Goal: Navigation & Orientation: Find specific page/section

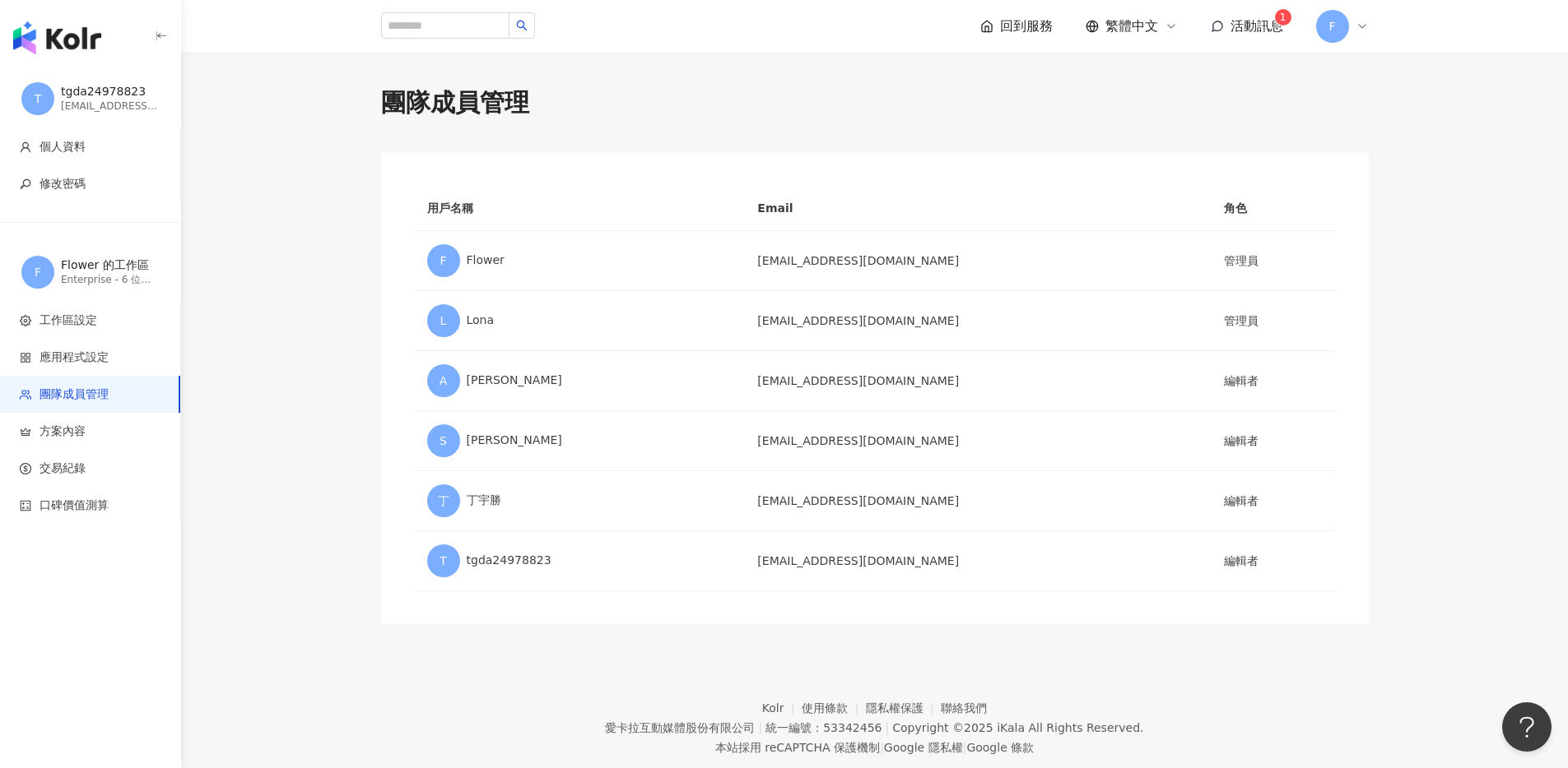
click at [93, 273] on div "Enterprise - 6 位成員" at bounding box center [111, 280] width 99 height 14
click at [1338, 26] on span "F" at bounding box center [1333, 27] width 33 height 33
click at [1401, 68] on div "Flower 的工作區" at bounding box center [1419, 72] width 94 height 16
click at [1376, 123] on link "工作區設定" at bounding box center [1378, 125] width 58 height 13
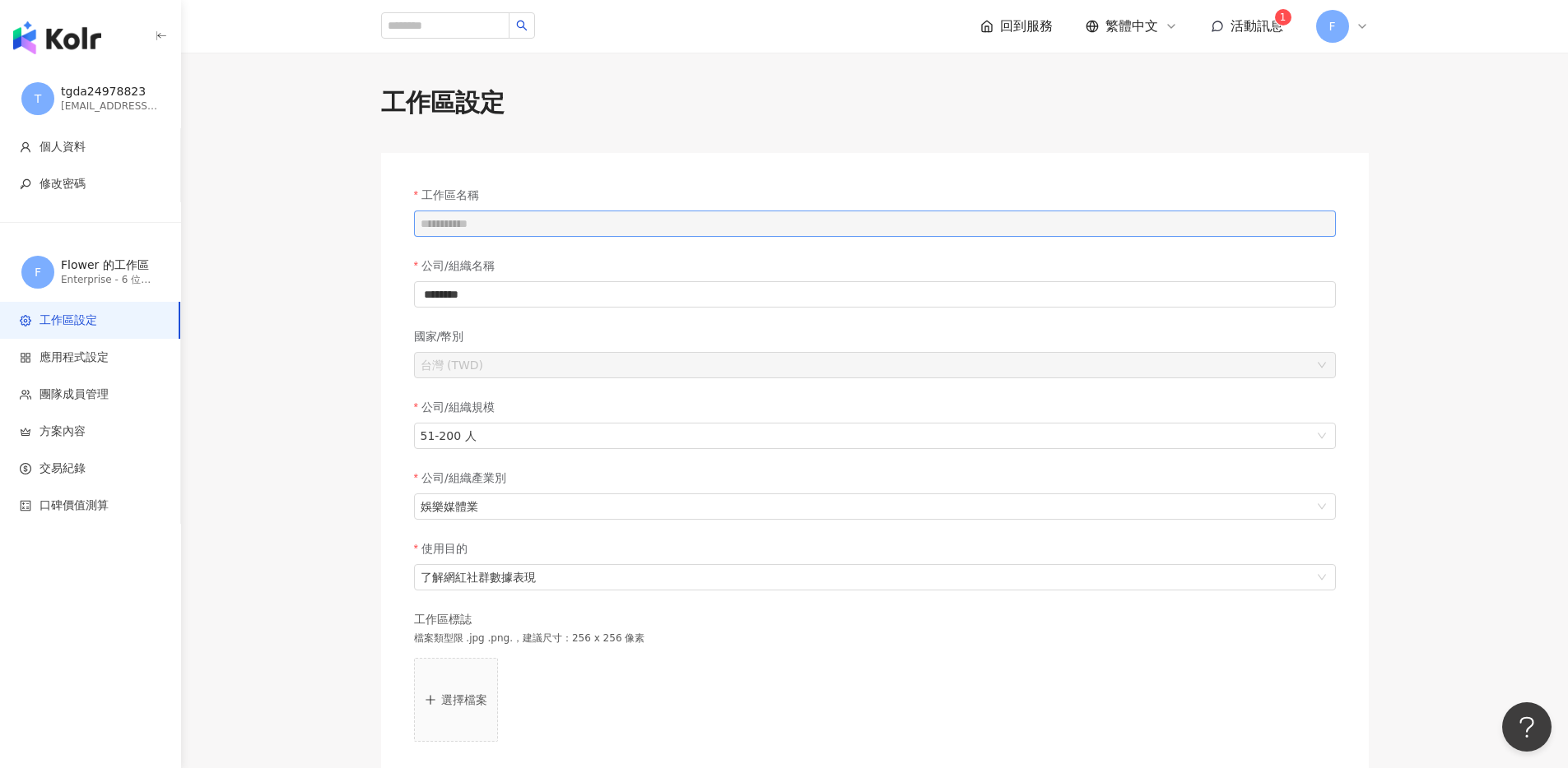
click at [640, 216] on div "**********" at bounding box center [875, 542] width 988 height 780
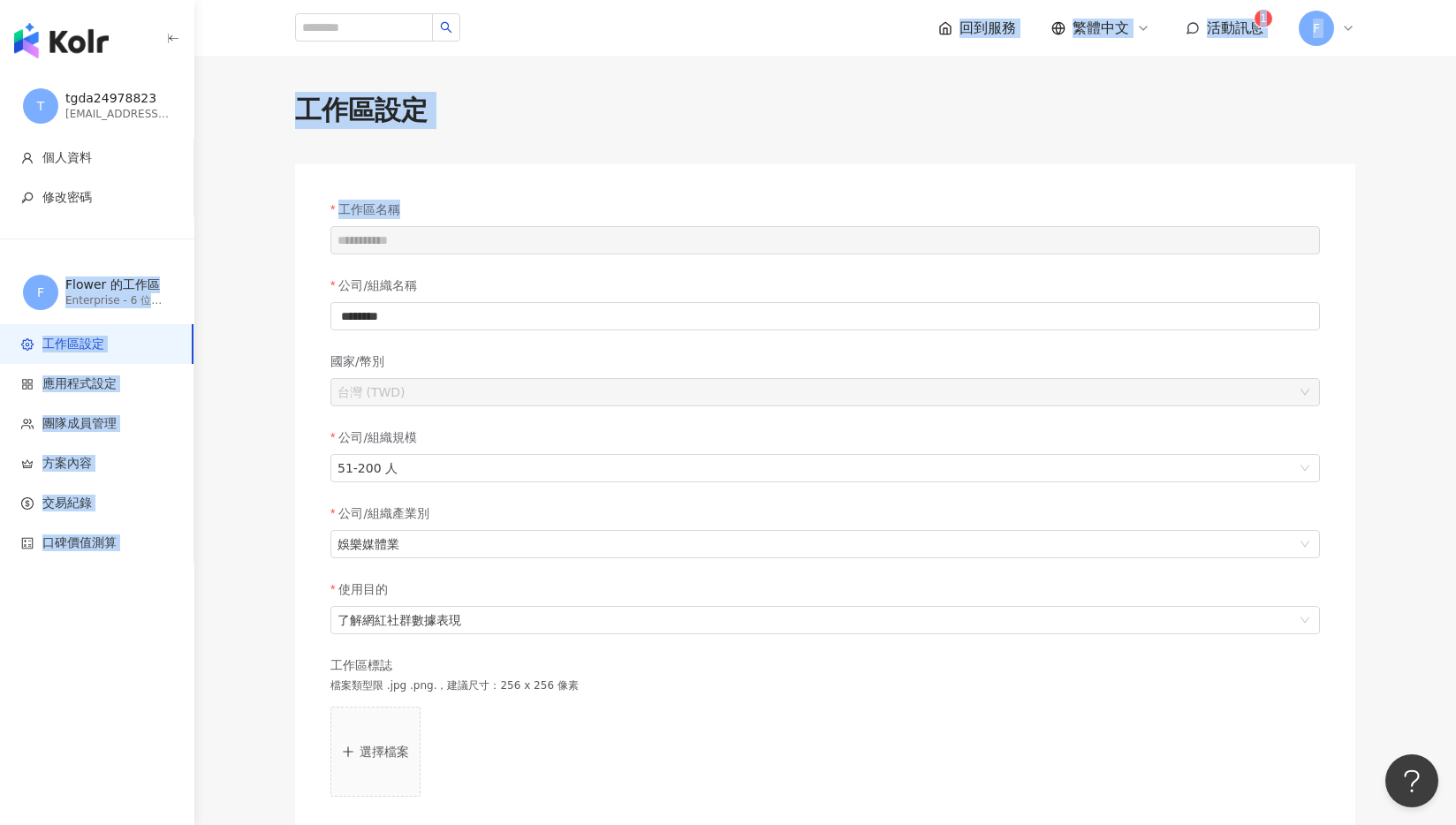
drag, startPoint x: 255, startPoint y: 224, endPoint x: 66, endPoint y: 279, distance: 196.8
click at [66, 279] on div "**********" at bounding box center [728, 599] width 1456 height 1198
copy div "Flower 的工作區 Enterprise - 6 位成員 工作區設定 應用程式設定 團隊成員管理 方案內容 交易紀錄 口碑價值測算 回到服務 繁體中文 活…"
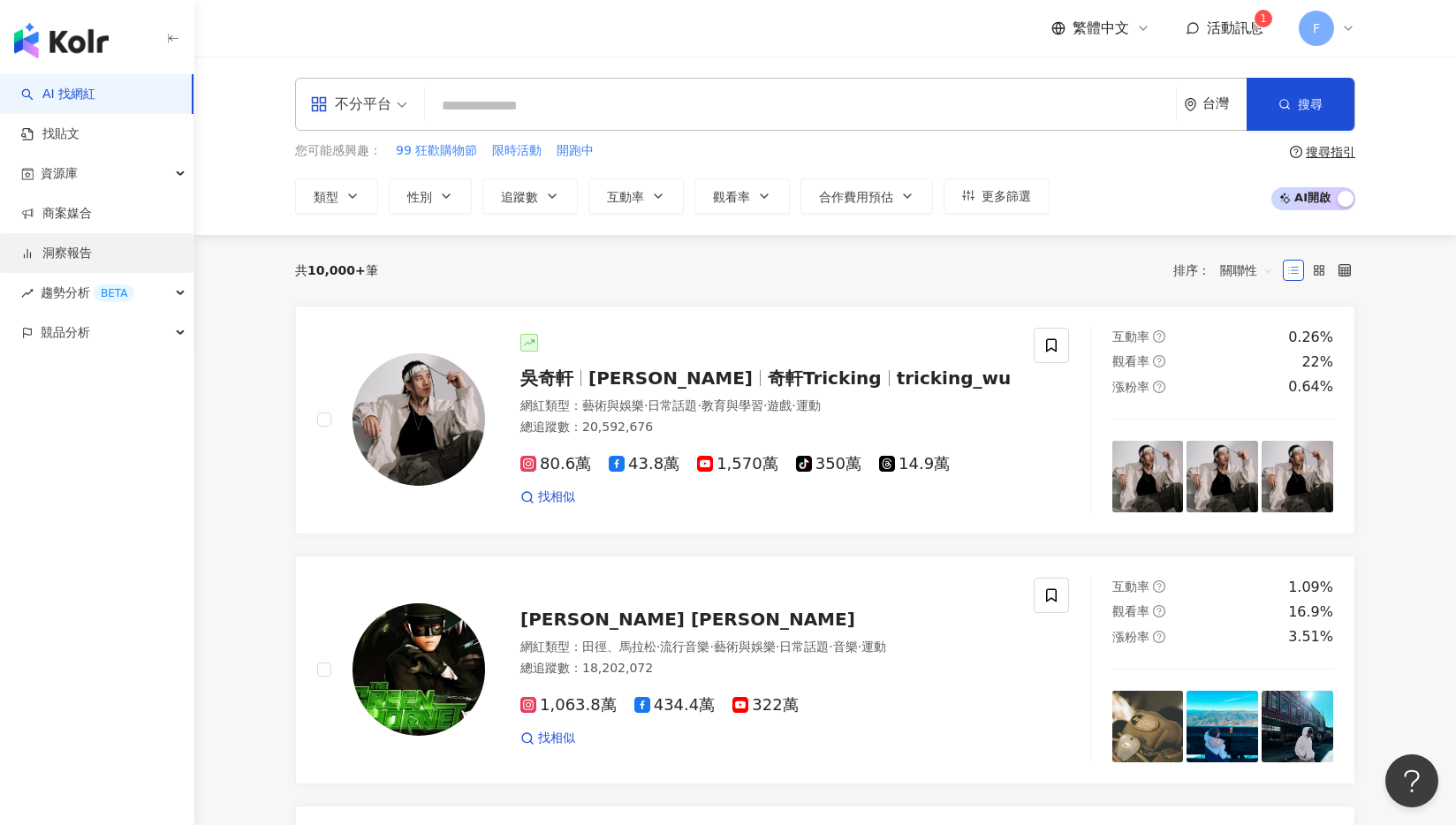
click at [92, 248] on link "洞察報告" at bounding box center [57, 253] width 71 height 18
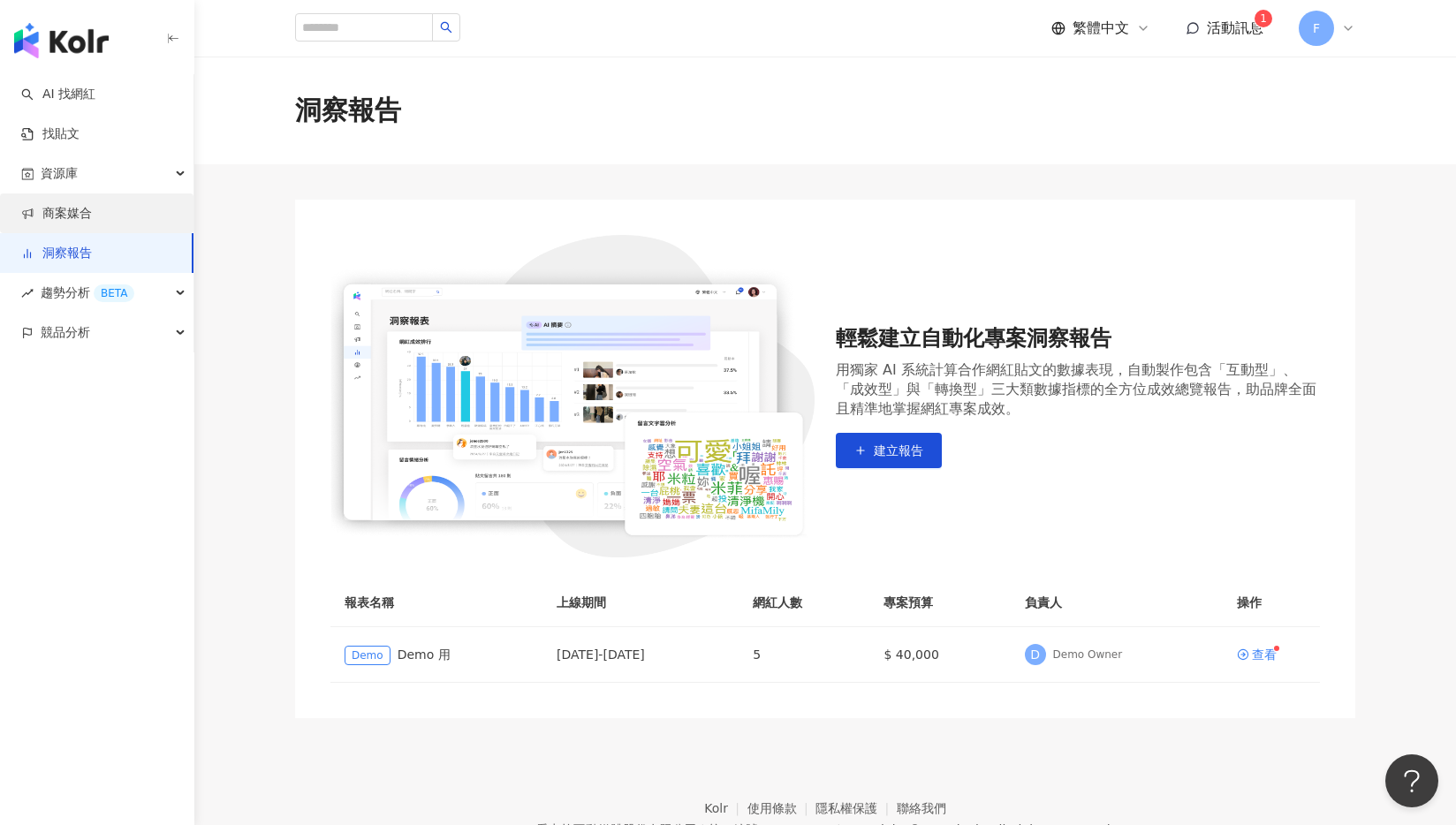
click at [92, 217] on link "商案媒合" at bounding box center [57, 214] width 71 height 18
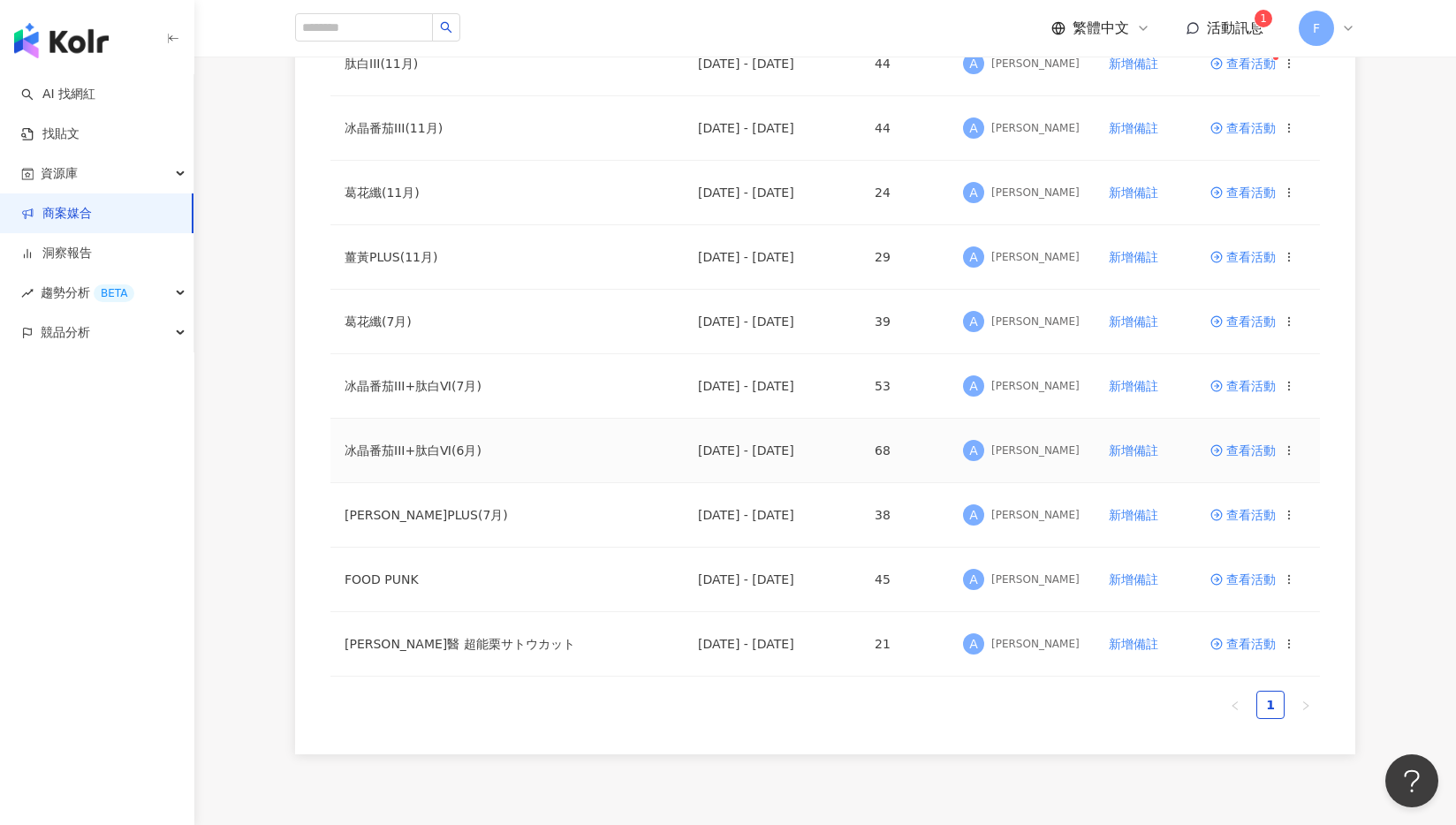
scroll to position [418, 0]
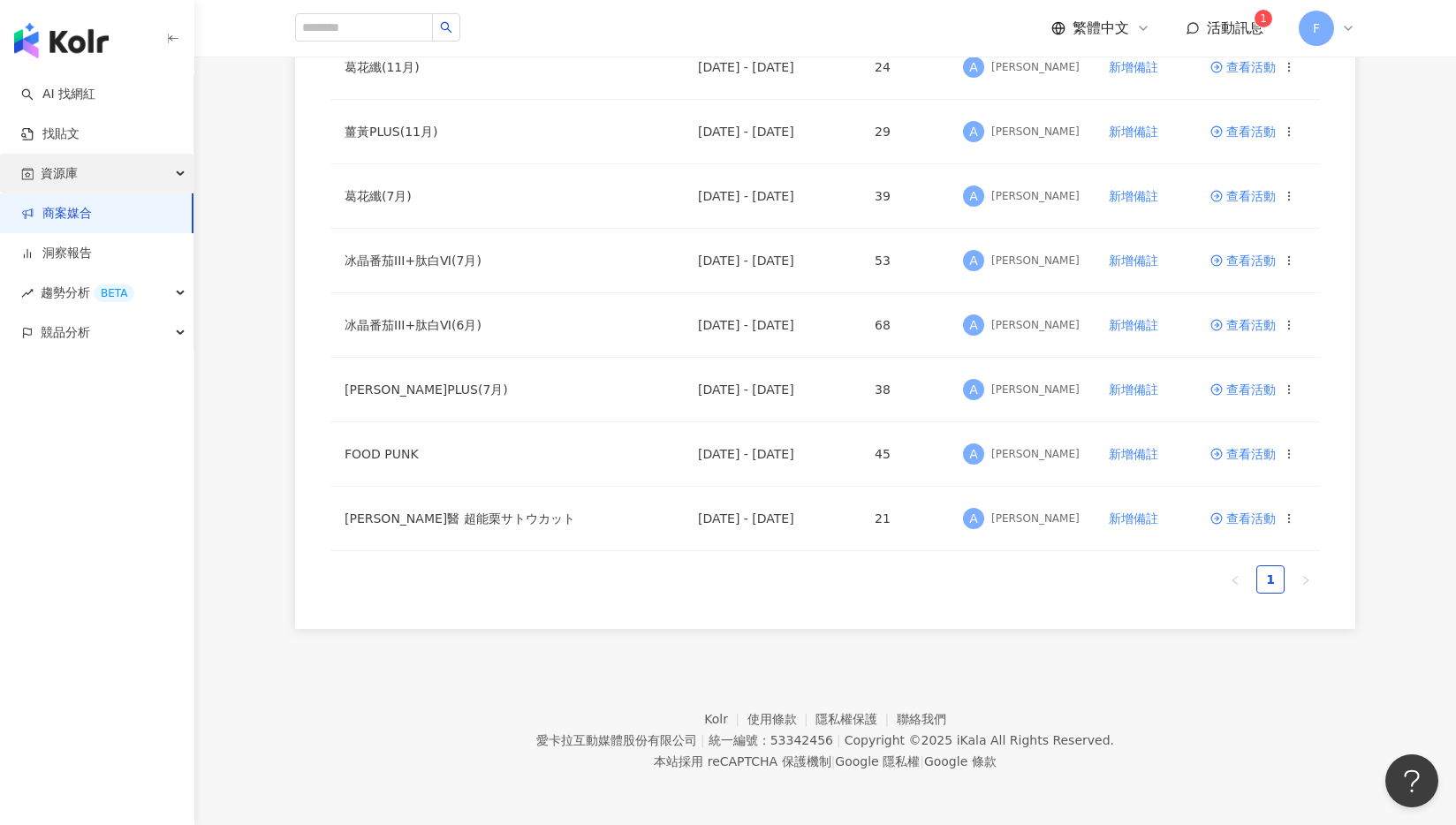
click at [128, 177] on div "資源庫" at bounding box center [96, 174] width 193 height 39
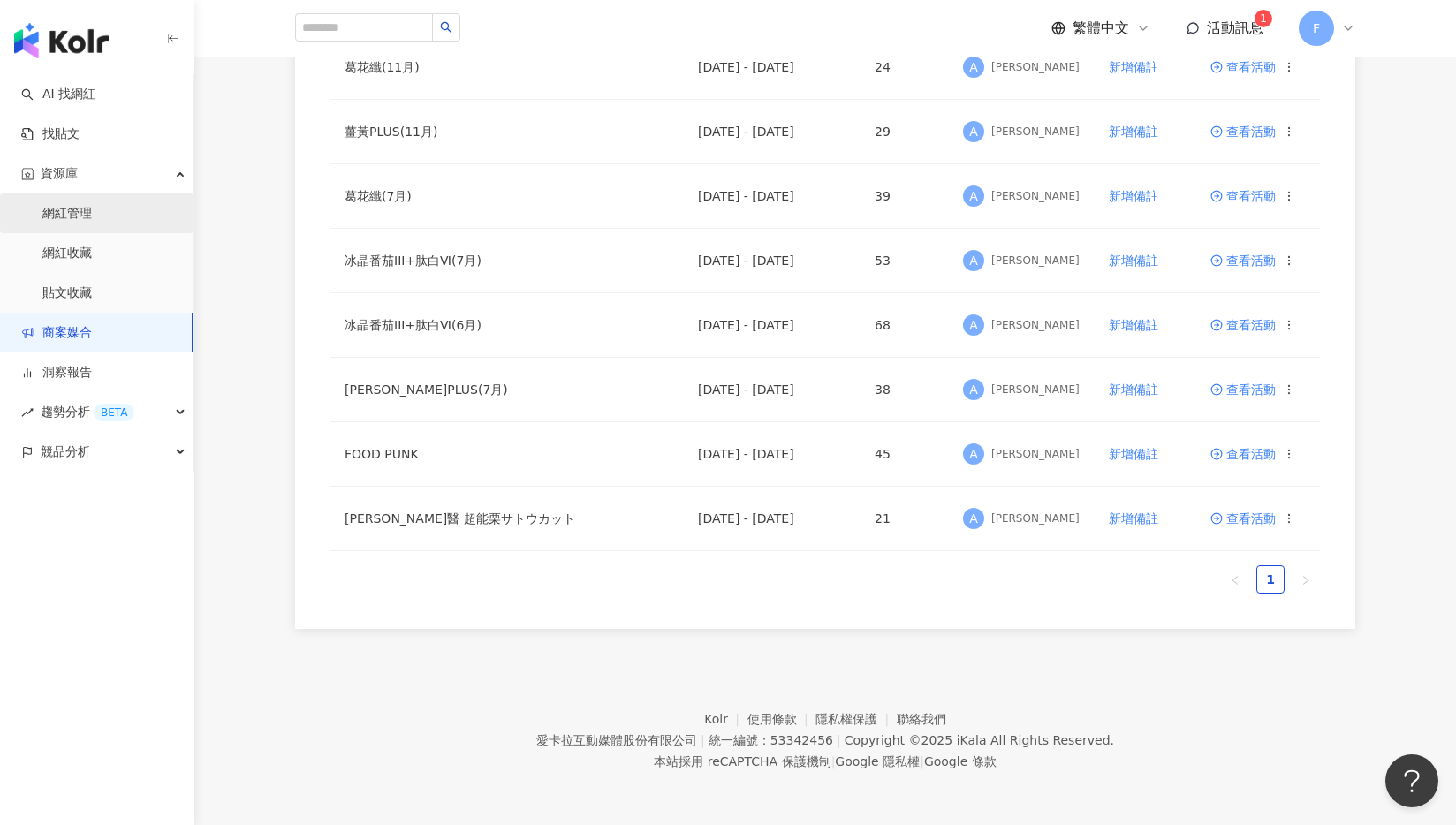
click at [92, 216] on link "網紅管理" at bounding box center [67, 214] width 49 height 18
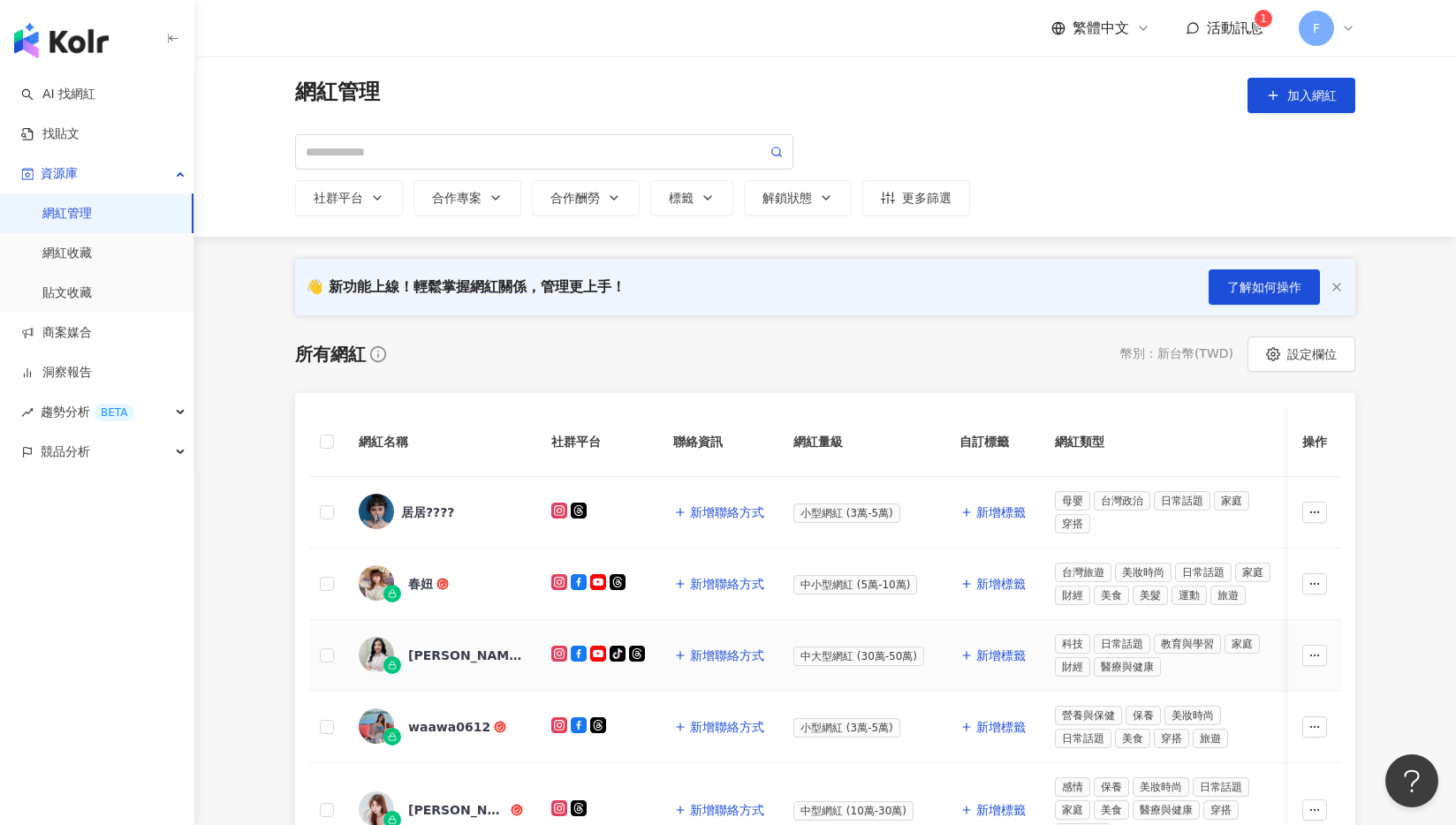
click at [848, 653] on span "中大型網紅 (30萬-50萬)" at bounding box center [858, 657] width 131 height 20
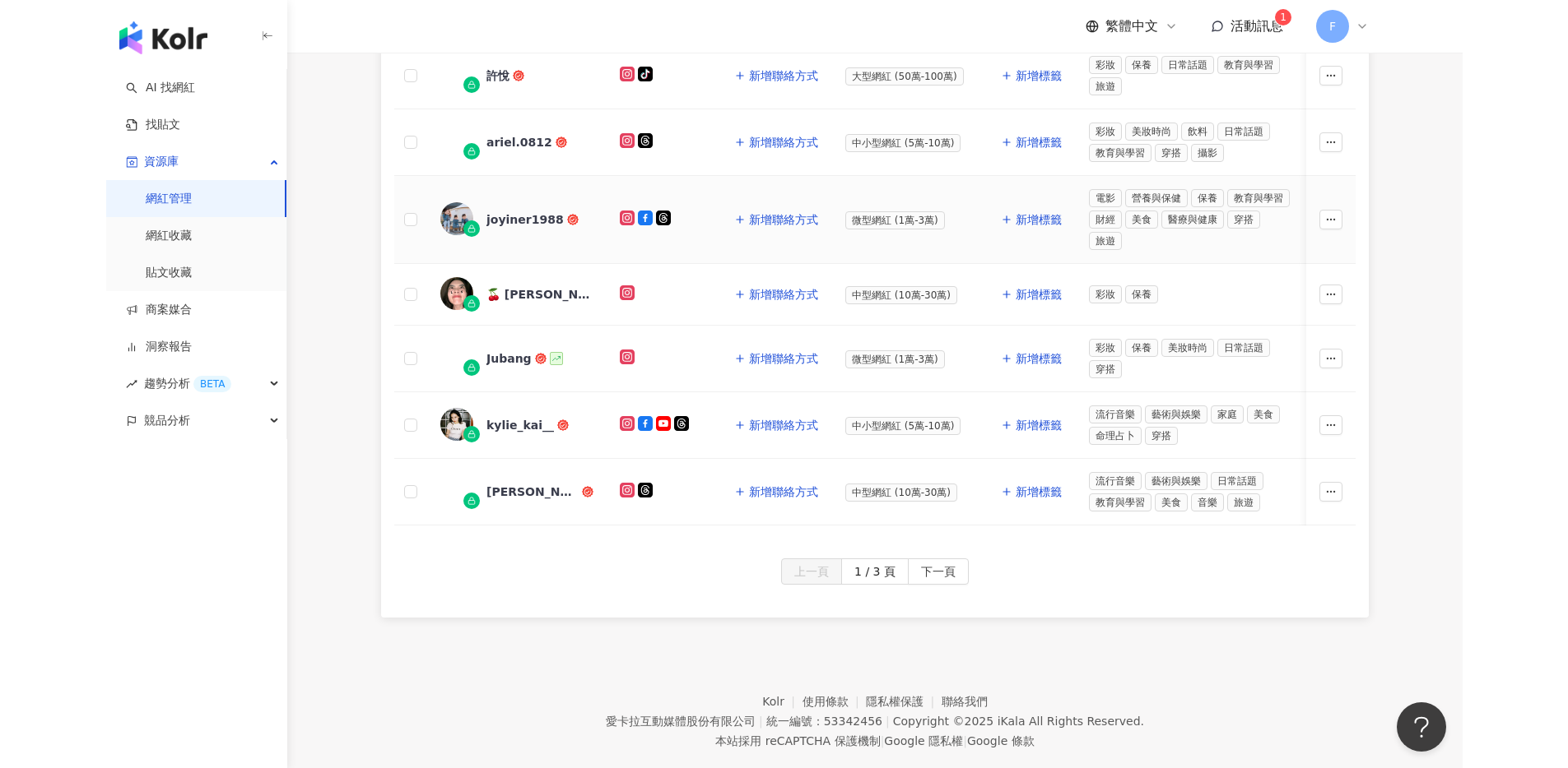
scroll to position [800, 0]
